Goal: Transaction & Acquisition: Subscribe to service/newsletter

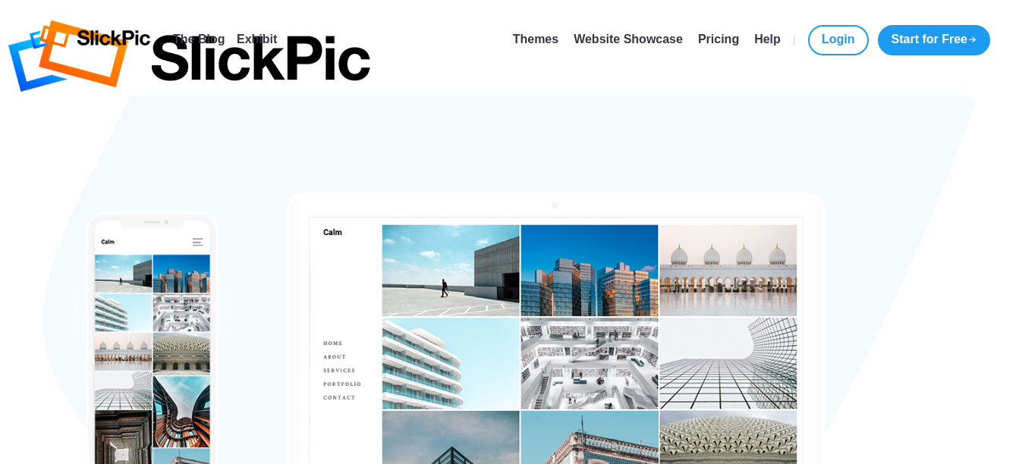
type input "[EMAIL_ADDRESS][DOMAIN_NAME]"
type input "[PERSON_NAME]"
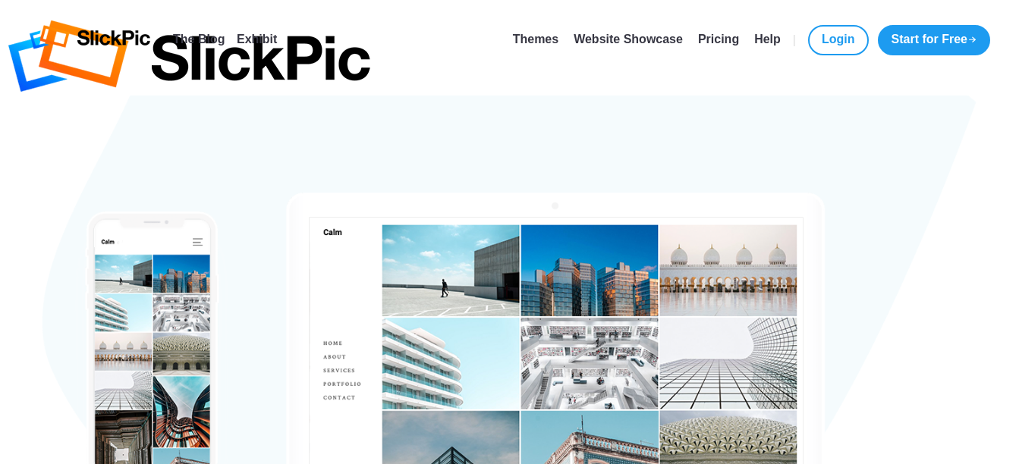
type input "Hovenier"
checkbox input "true"
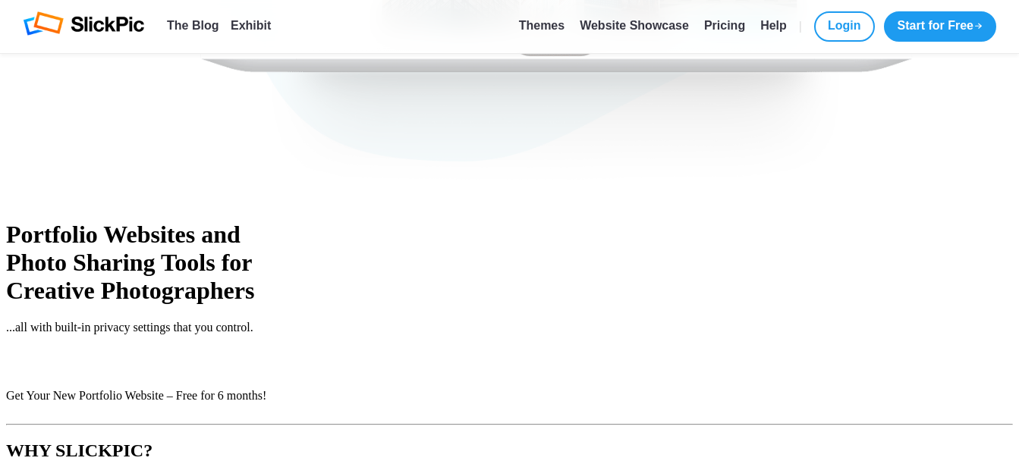
scroll to position [527, 0]
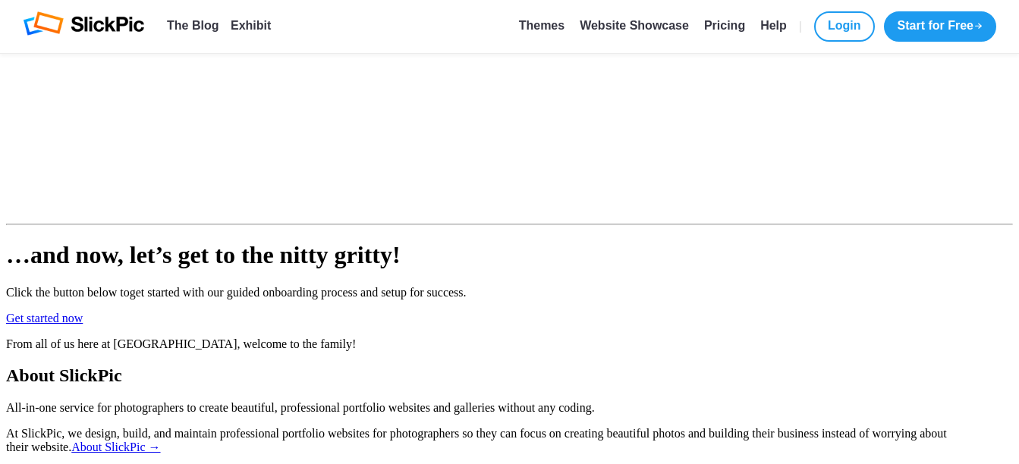
scroll to position [1181, 0]
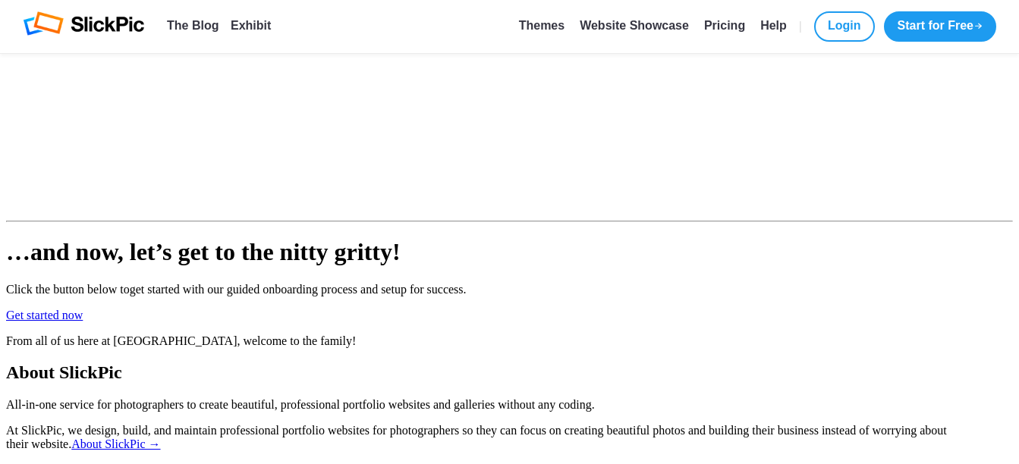
click at [83, 309] on link "Get started now" at bounding box center [44, 315] width 77 height 13
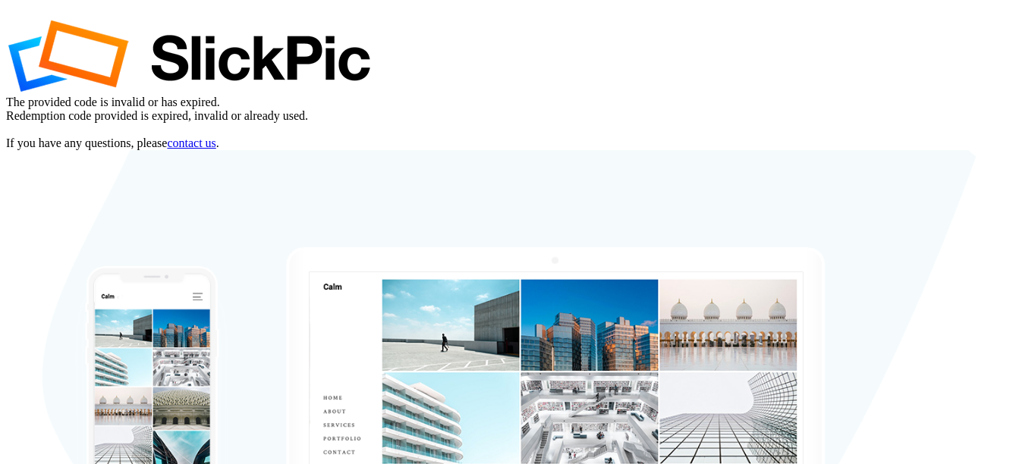
type input "[EMAIL_ADDRESS][DOMAIN_NAME]"
type input "[PERSON_NAME]"
type input "Hovenier"
checkbox input "true"
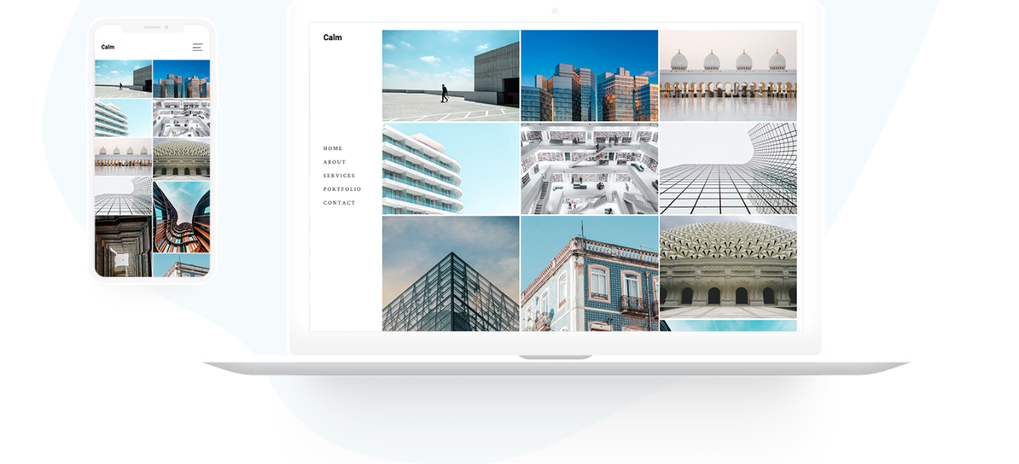
scroll to position [250, 0]
type input "[EMAIL_ADDRESS][DOMAIN_NAME]"
type input "[PERSON_NAME]"
type input "Hovenier"
checkbox input "true"
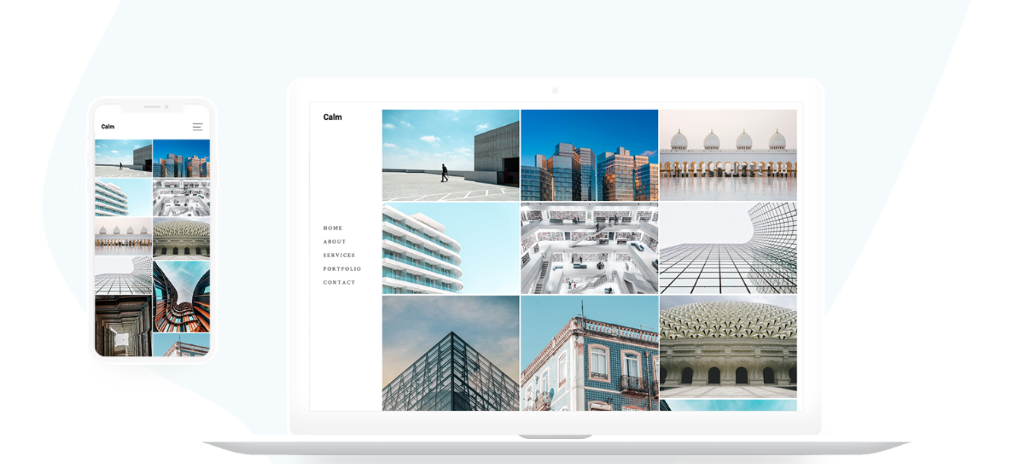
scroll to position [169, 0]
